Goal: Transaction & Acquisition: Purchase product/service

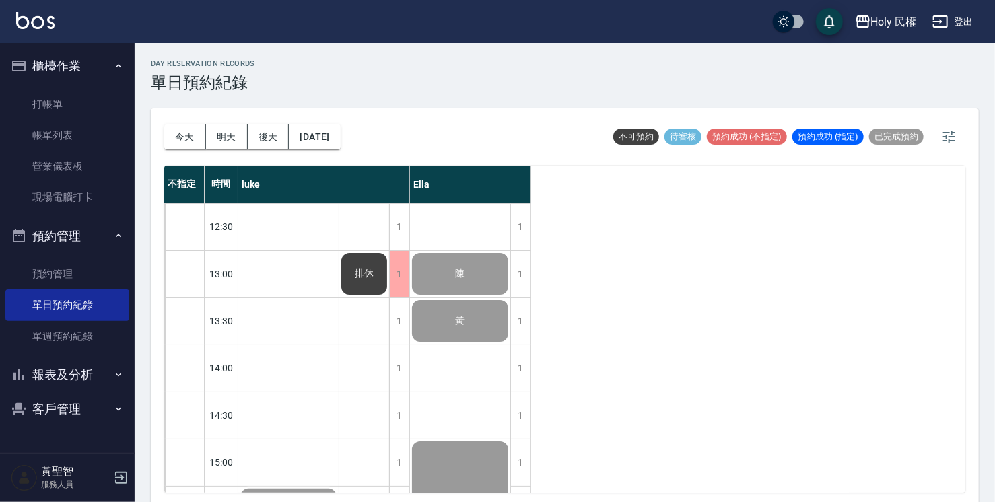
scroll to position [475, 0]
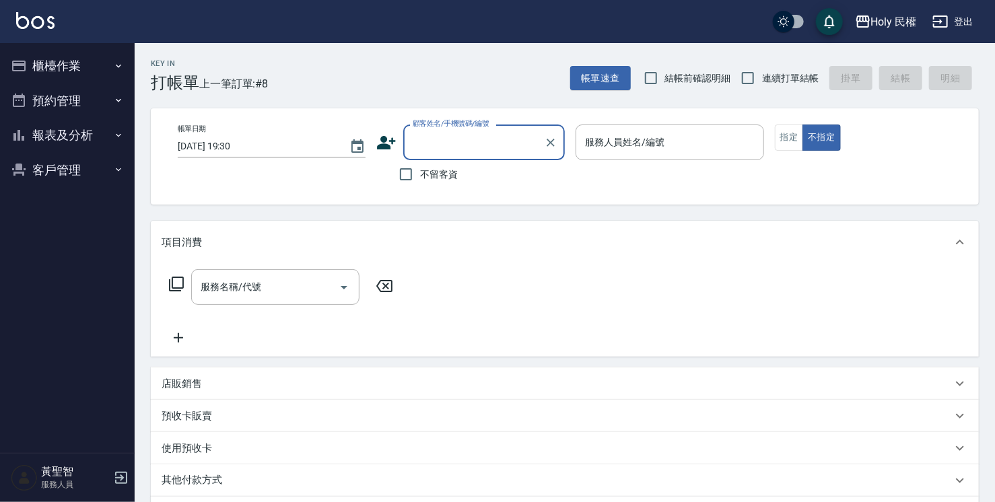
click at [488, 138] on input "顧客姓名/手機號碼/編號" at bounding box center [473, 143] width 129 height 24
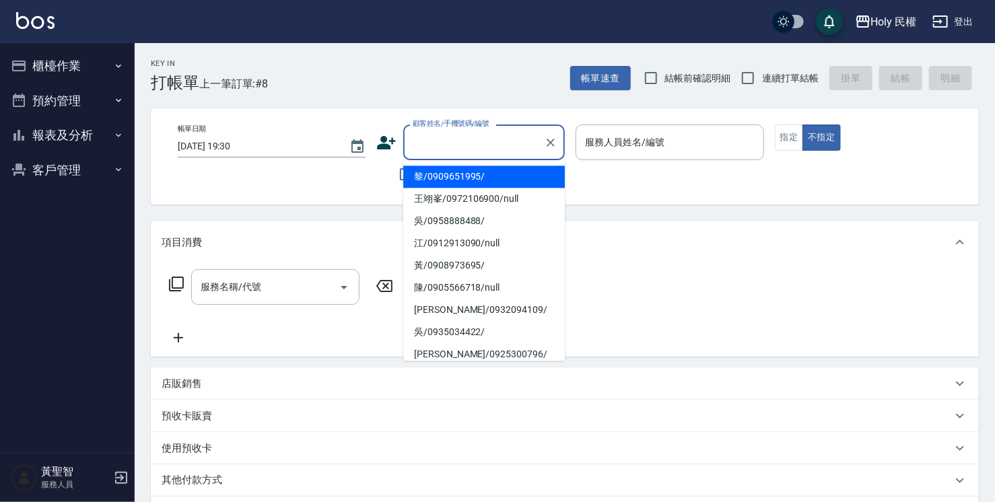
click at [43, 102] on button "預約管理" at bounding box center [67, 101] width 124 height 35
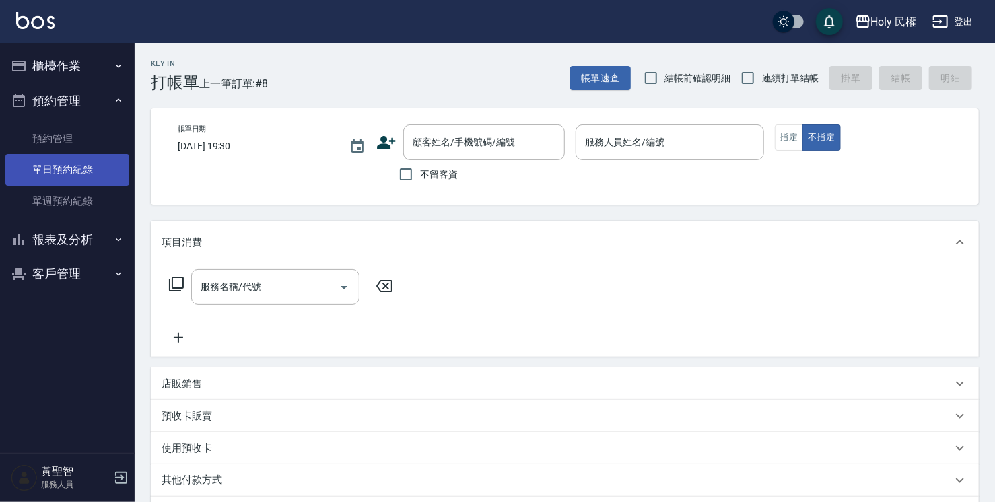
click at [59, 171] on link "單日預約紀錄" at bounding box center [67, 169] width 124 height 31
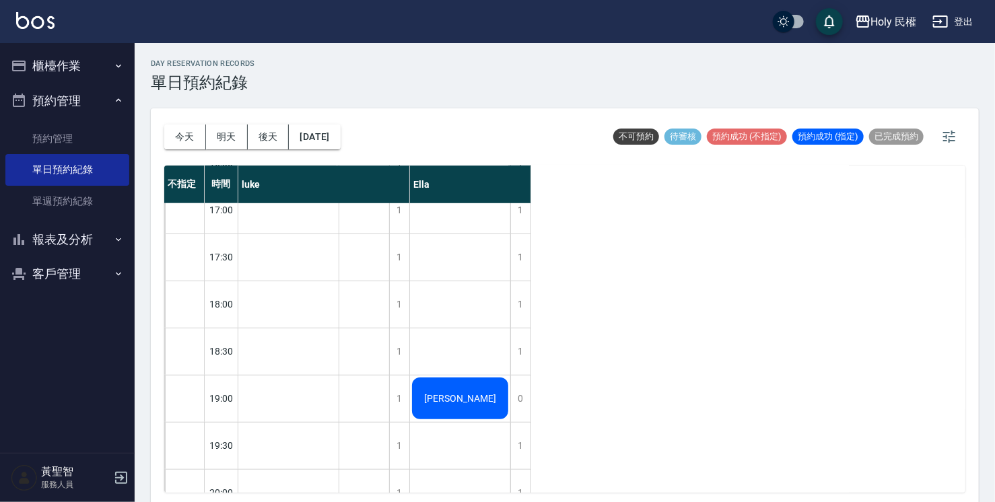
scroll to position [475, 0]
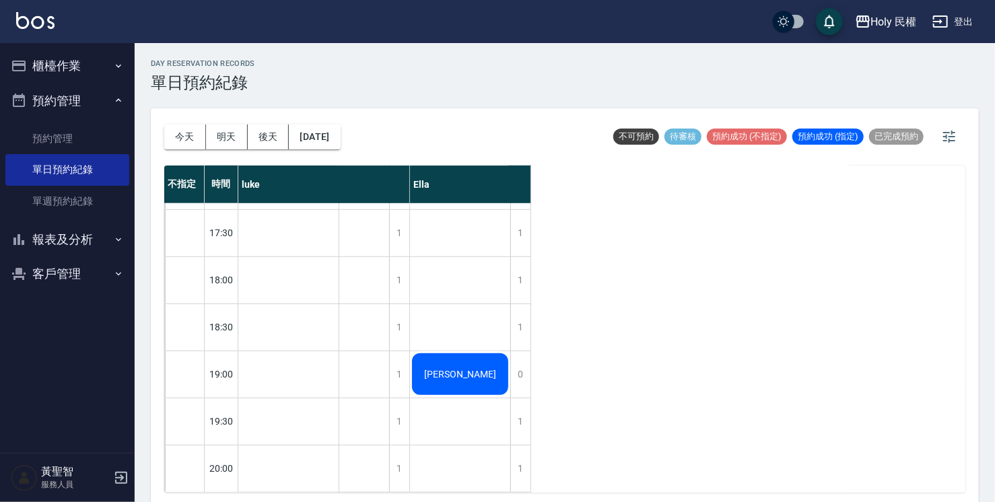
click at [465, 369] on span "[PERSON_NAME]" at bounding box center [460, 374] width 77 height 11
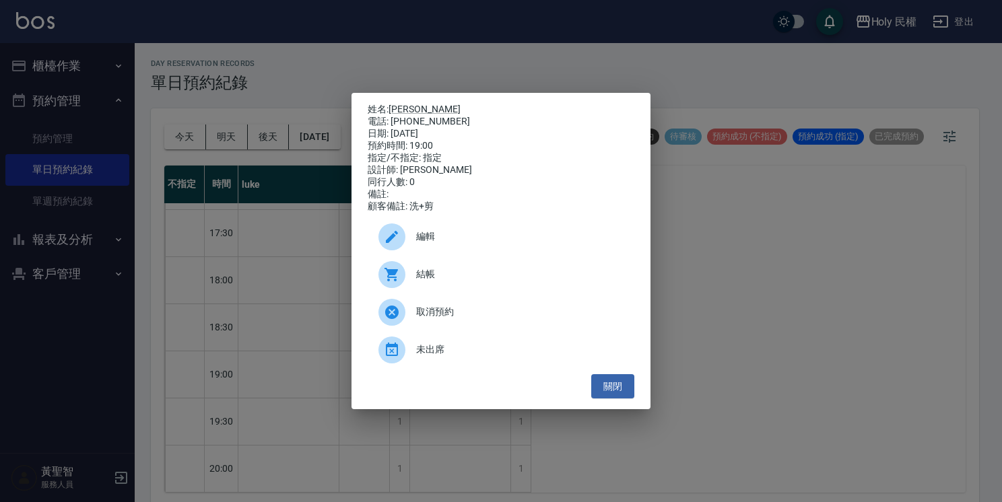
click at [469, 279] on span "結帳" at bounding box center [519, 274] width 207 height 14
click at [595, 385] on button "關閉" at bounding box center [612, 386] width 43 height 25
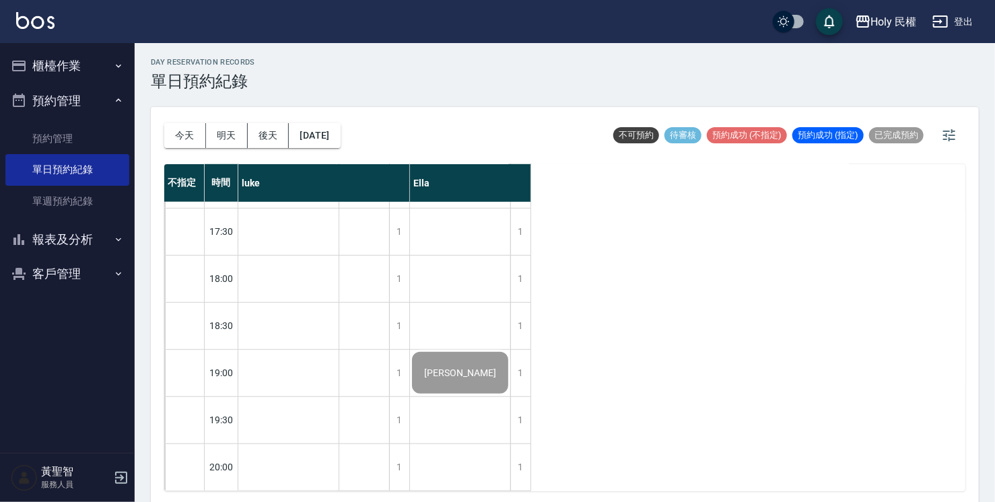
scroll to position [3, 0]
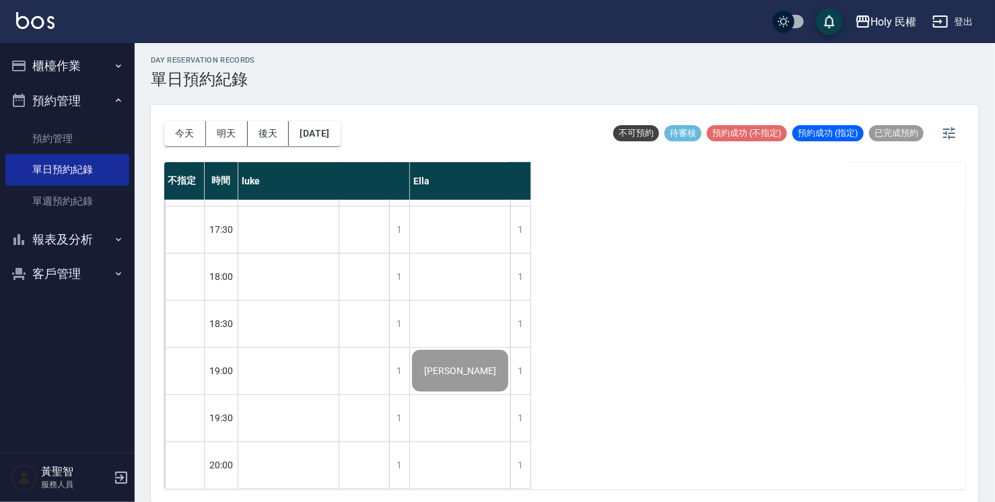
click at [84, 247] on button "報表及分析" at bounding box center [67, 239] width 124 height 35
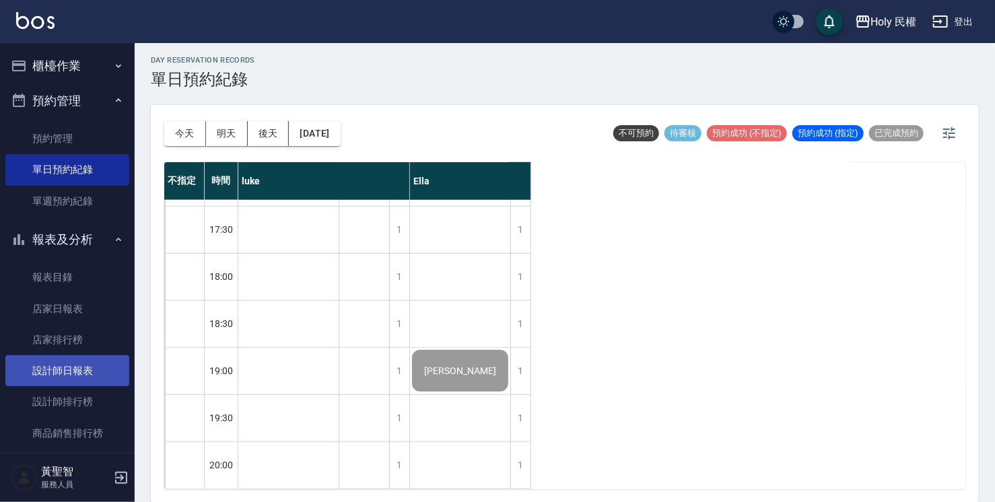
click at [104, 378] on link "設計師日報表" at bounding box center [67, 371] width 124 height 31
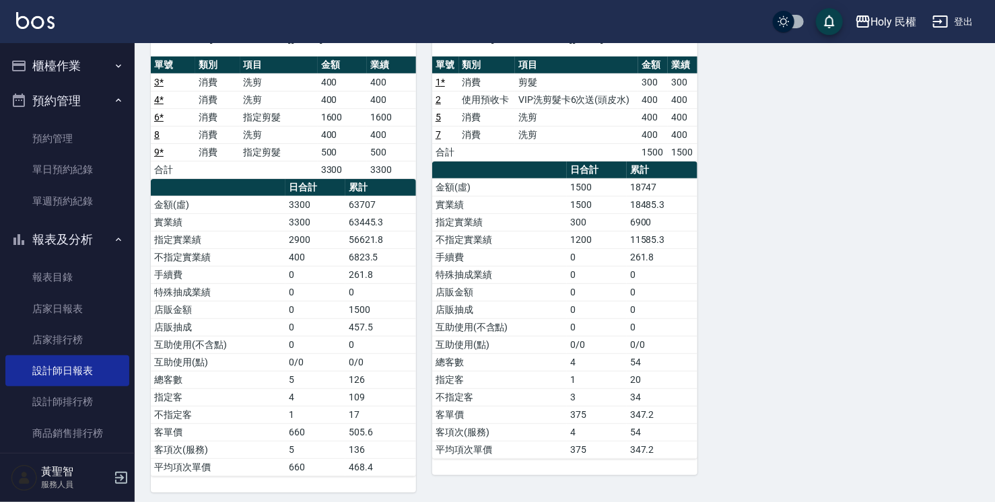
scroll to position [131, 0]
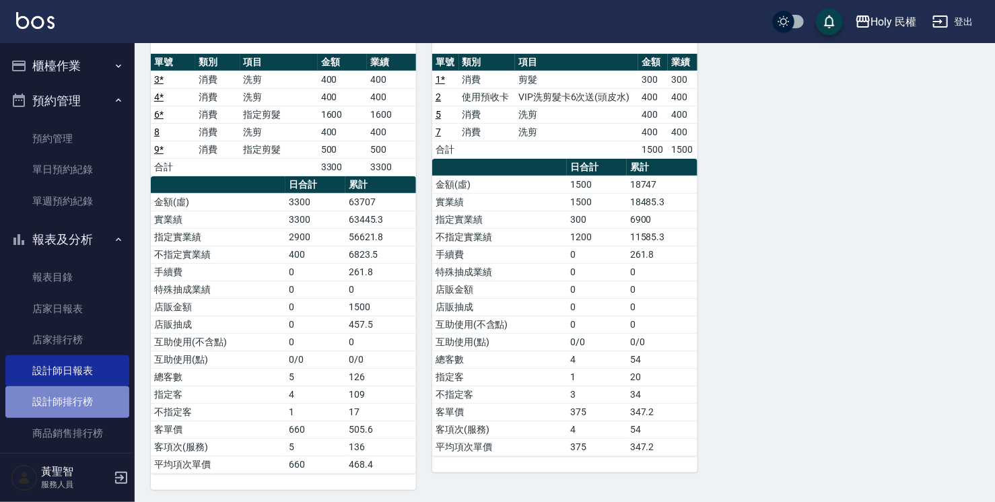
click at [73, 395] on link "設計師排行榜" at bounding box center [67, 402] width 124 height 31
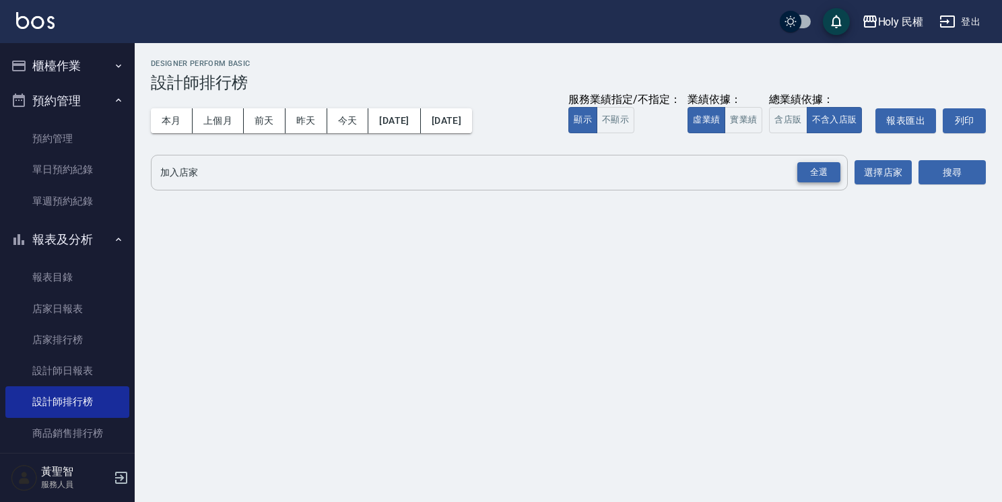
click at [824, 175] on div "全選" at bounding box center [818, 172] width 43 height 21
click at [981, 169] on button "搜尋" at bounding box center [952, 173] width 67 height 25
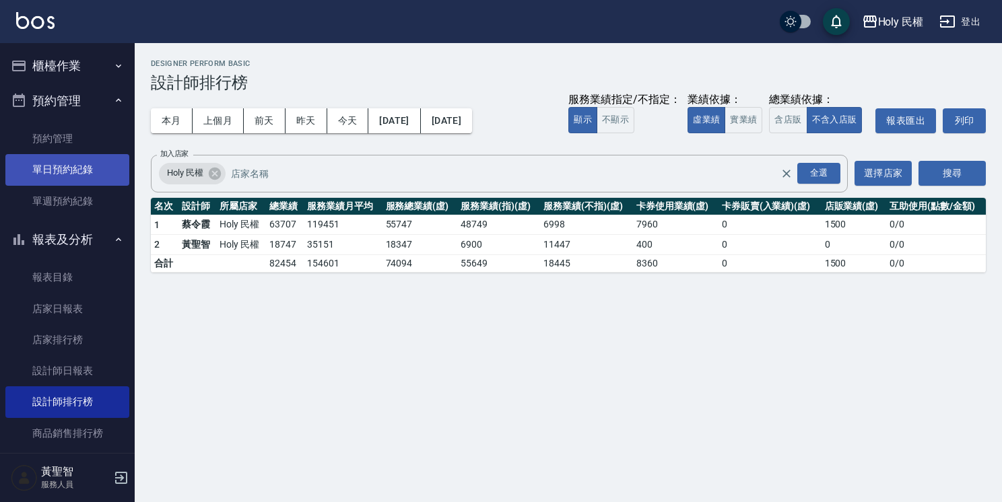
click at [94, 179] on link "單日預約紀錄" at bounding box center [67, 169] width 124 height 31
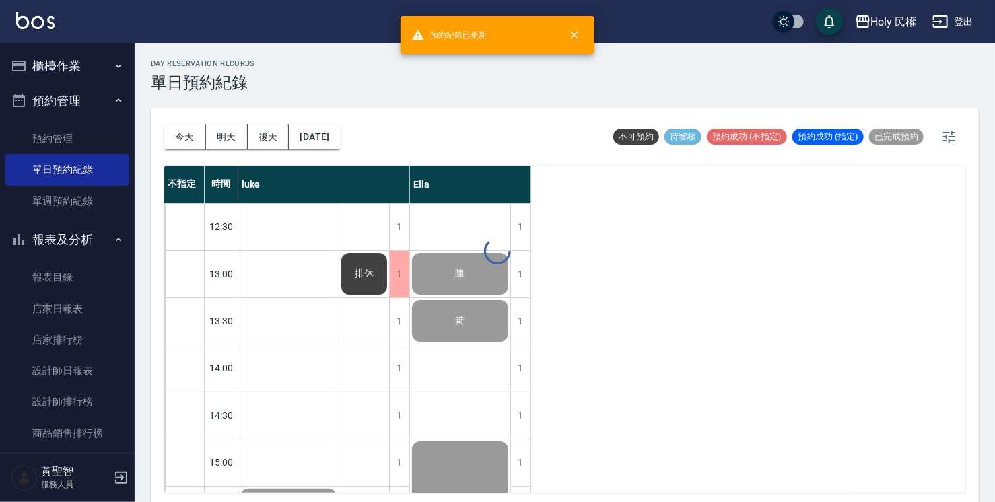
click at [94, 235] on button "報表及分析" at bounding box center [67, 239] width 124 height 35
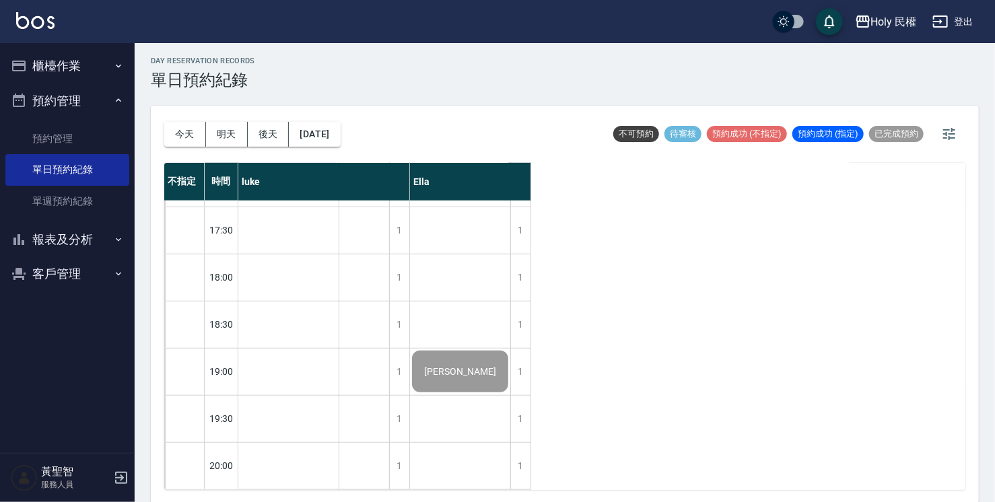
scroll to position [3, 0]
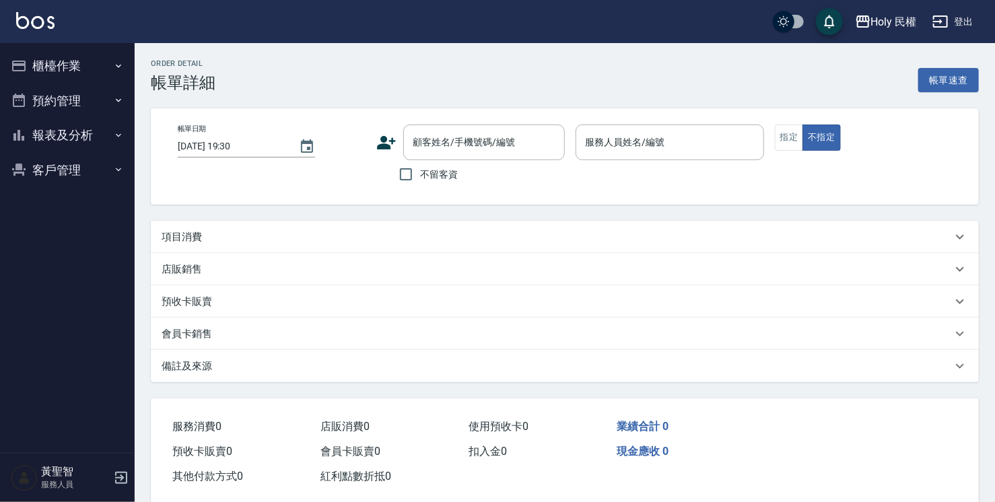
click at [344, 241] on div "項目消費" at bounding box center [557, 237] width 791 height 14
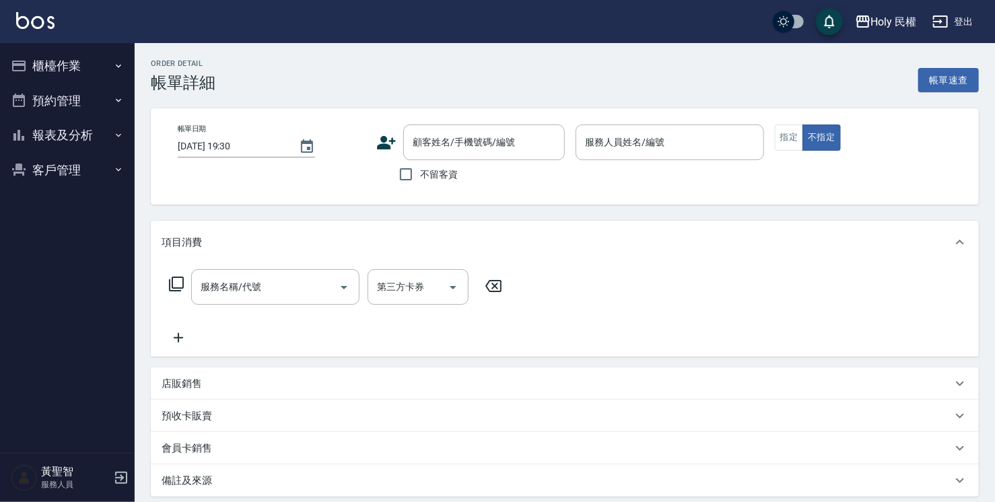
type input "2025/09/16 19:00"
type input "Ella(無代號)"
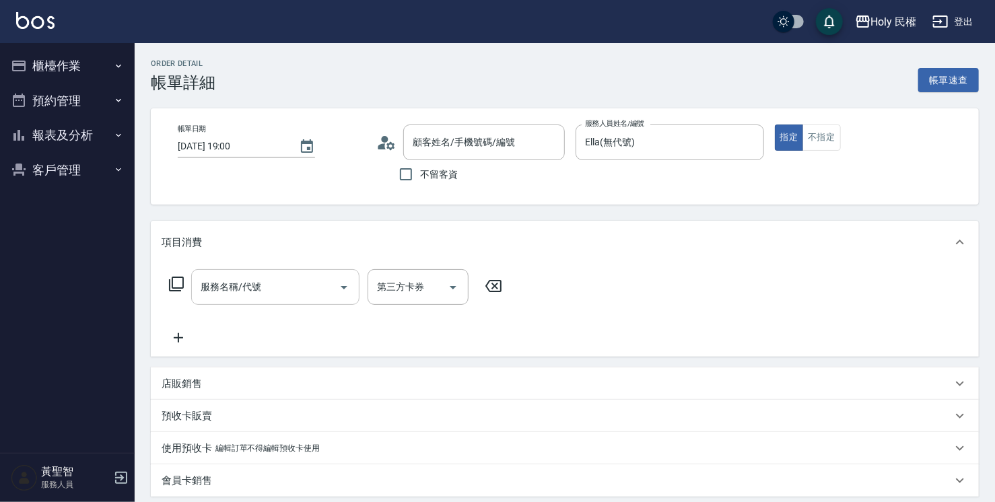
click at [318, 283] on input "服務名稱/代號" at bounding box center [265, 287] width 136 height 24
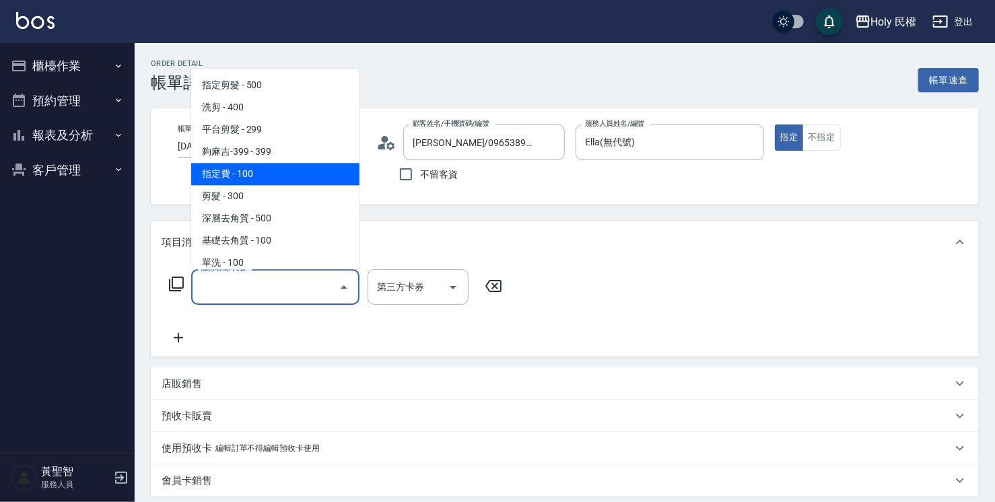
type input "高偉欽/0965389376/"
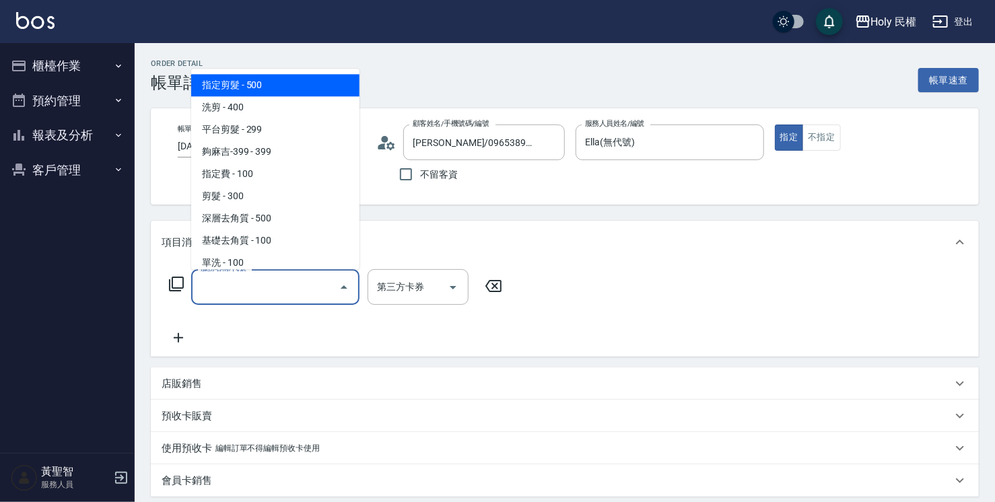
click at [304, 82] on span "指定剪髮 - 500" at bounding box center [275, 85] width 168 height 22
type input "指定剪髮(1)"
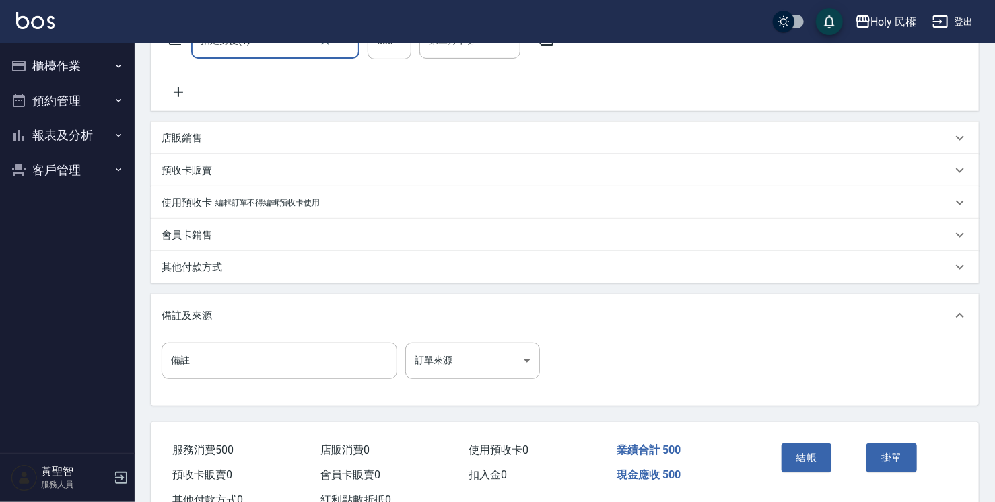
scroll to position [294, 0]
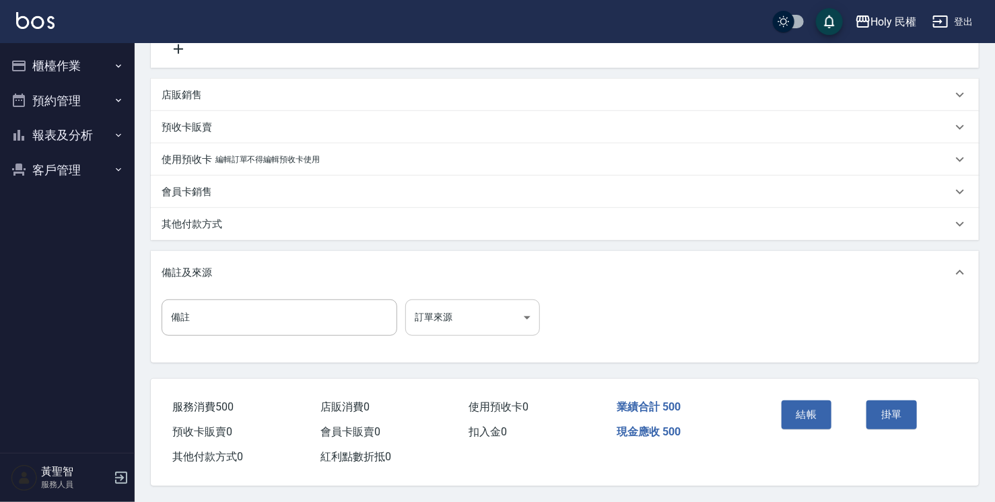
click at [420, 311] on body "Holy 民權 登出 櫃檯作業 打帳單 帳單列表 營業儀表板 現場電腦打卡 預約管理 預約管理 單日預約紀錄 單週預約紀錄 報表及分析 報表目錄 店家日報表 …" at bounding box center [497, 106] width 995 height 792
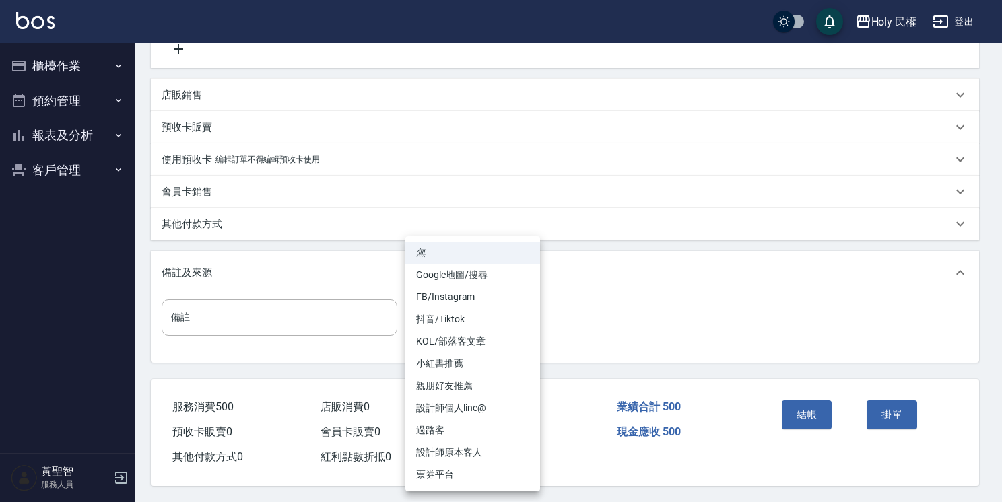
click at [500, 449] on li "設計師原本客人" at bounding box center [472, 453] width 135 height 22
type input "設計師原本客人"
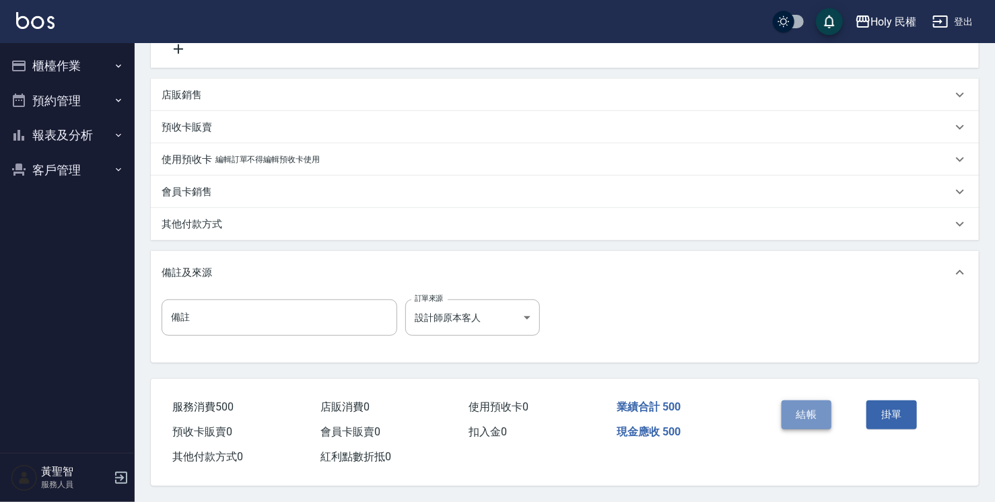
click at [806, 411] on button "結帳" at bounding box center [807, 415] width 51 height 28
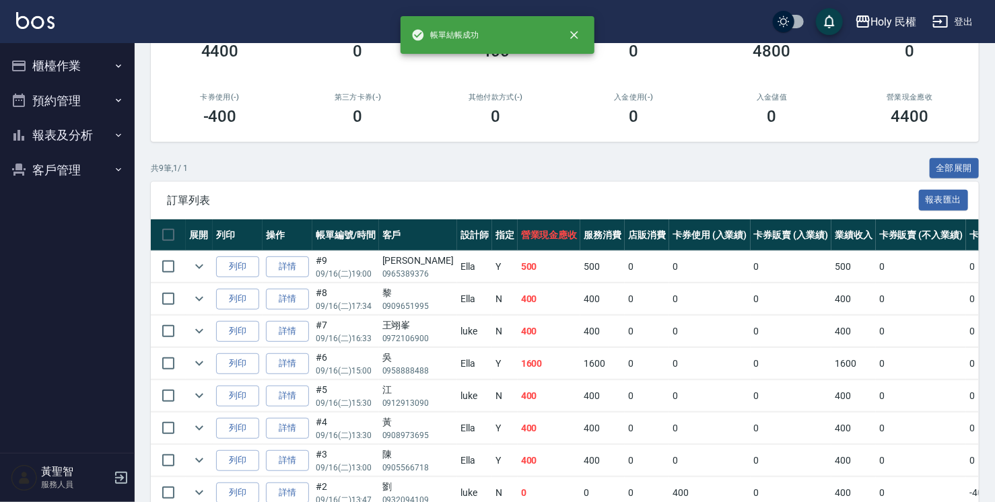
scroll to position [202, 0]
